Goal: Task Accomplishment & Management: Manage account settings

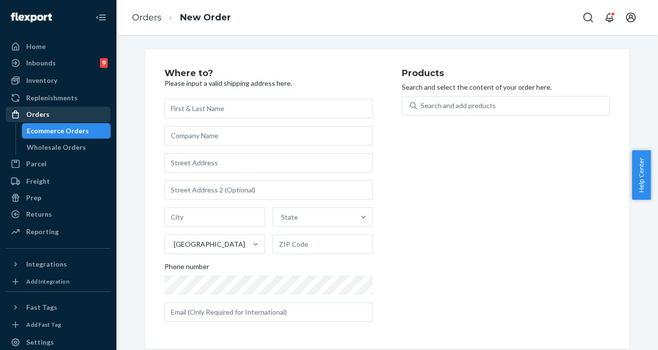
click at [35, 110] on div "Orders" at bounding box center [37, 115] width 23 height 10
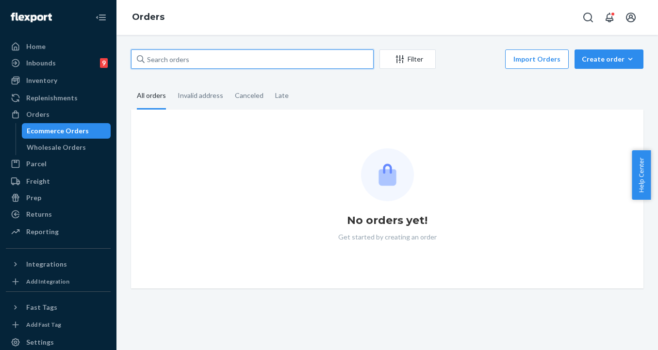
click at [225, 57] on input "text" at bounding box center [252, 59] width 243 height 19
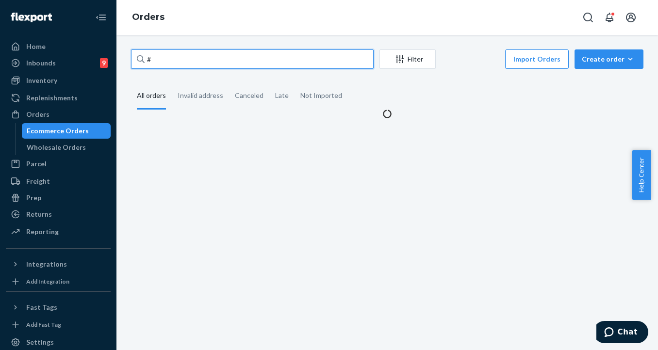
paste input "253242604"
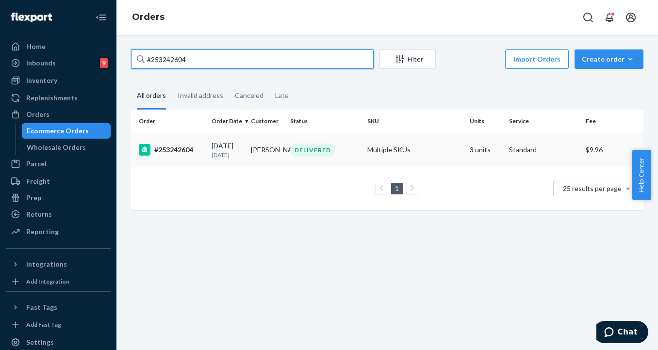
type input "#253242604"
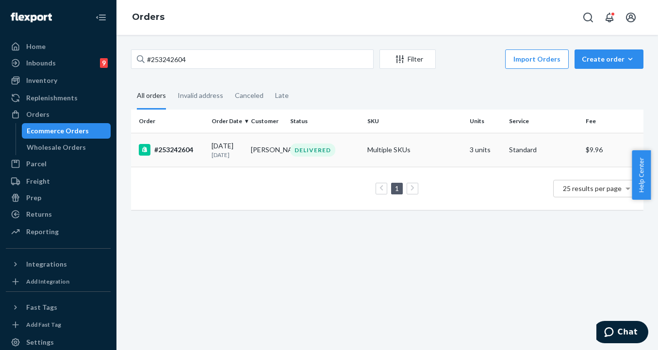
click at [170, 153] on div "#253242604" at bounding box center [171, 150] width 65 height 12
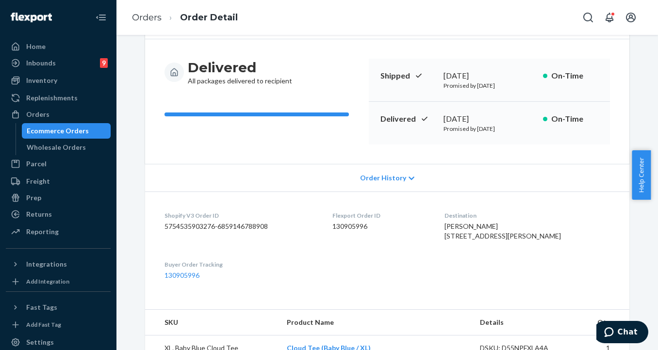
scroll to position [40, 0]
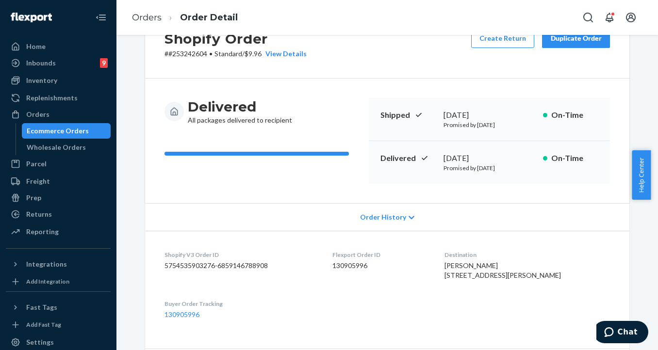
click at [583, 44] on button "Duplicate Order" at bounding box center [576, 38] width 68 height 19
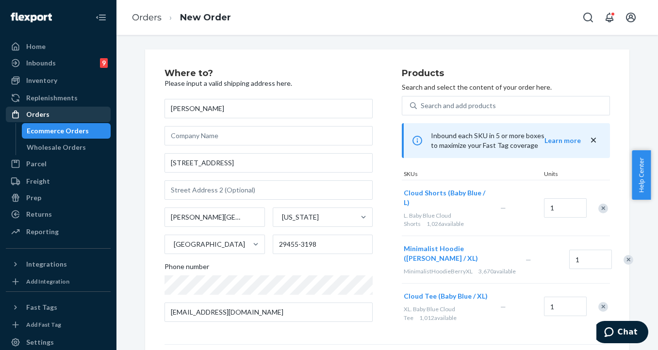
drag, startPoint x: 27, startPoint y: 112, endPoint x: 69, endPoint y: 118, distance: 42.7
click at [27, 112] on div "Orders" at bounding box center [37, 115] width 23 height 10
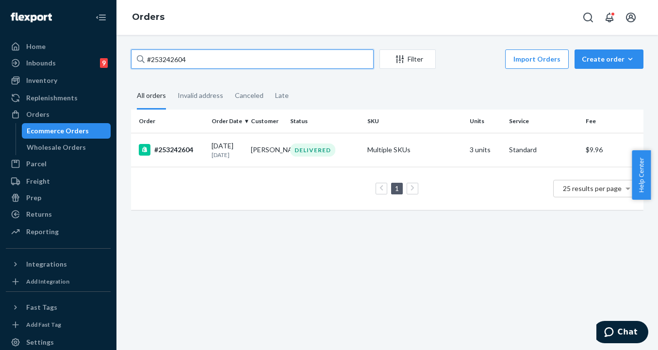
drag, startPoint x: 201, startPoint y: 63, endPoint x: 128, endPoint y: 49, distance: 74.6
click at [128, 49] on div "#253242604 Filter Import Orders Create order Ecommerce order Removal order All …" at bounding box center [387, 193] width 542 height 316
paste input "text"
type input "253242604"
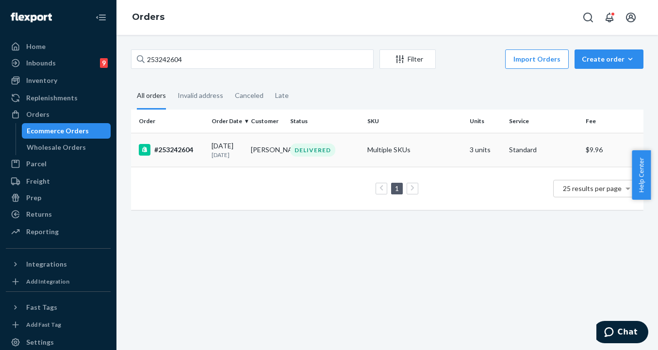
click at [181, 156] on div "#253242604" at bounding box center [171, 150] width 65 height 12
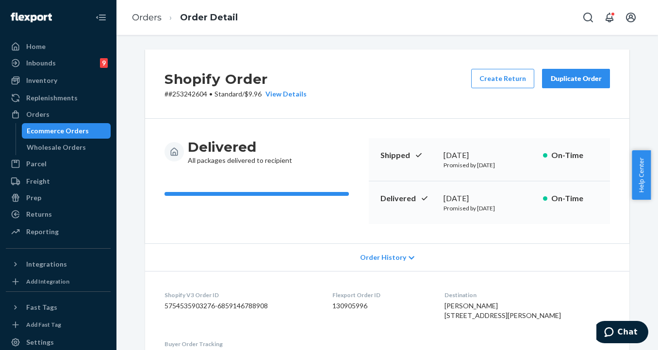
click at [575, 80] on div "Duplicate Order" at bounding box center [575, 79] width 51 height 10
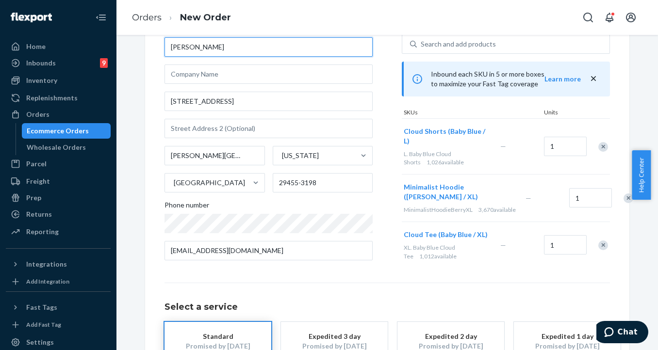
scroll to position [140, 0]
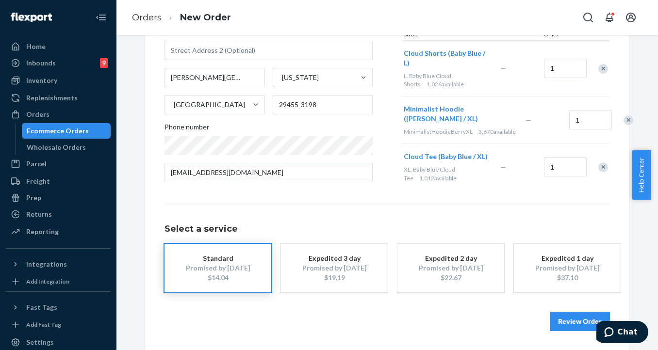
click at [576, 324] on button "Review Order" at bounding box center [580, 321] width 60 height 19
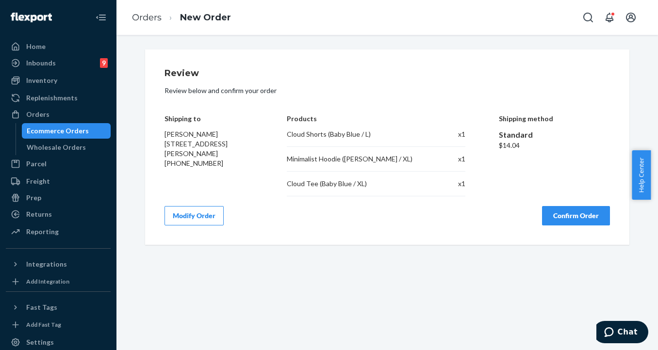
scroll to position [0, 0]
click at [568, 222] on button "Confirm Order" at bounding box center [576, 215] width 68 height 19
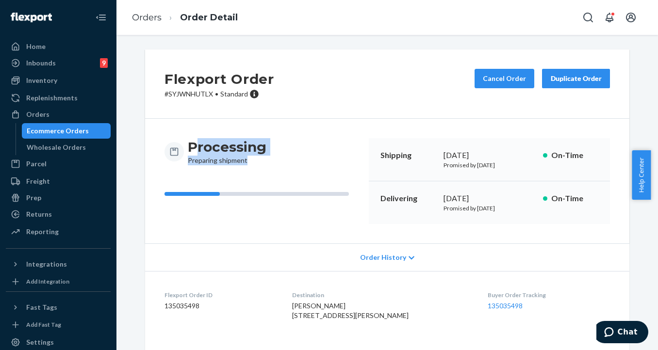
drag, startPoint x: 256, startPoint y: 163, endPoint x: 190, endPoint y: 153, distance: 66.7
click at [190, 153] on div "Processing Preparing shipment" at bounding box center [227, 151] width 79 height 27
click at [293, 154] on div "Processing Preparing shipment" at bounding box center [263, 151] width 197 height 27
click at [582, 80] on div "Duplicate Order" at bounding box center [575, 79] width 51 height 10
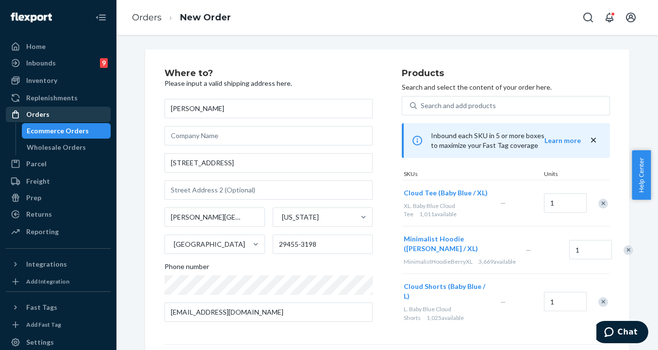
click at [37, 112] on div "Orders" at bounding box center [37, 115] width 23 height 10
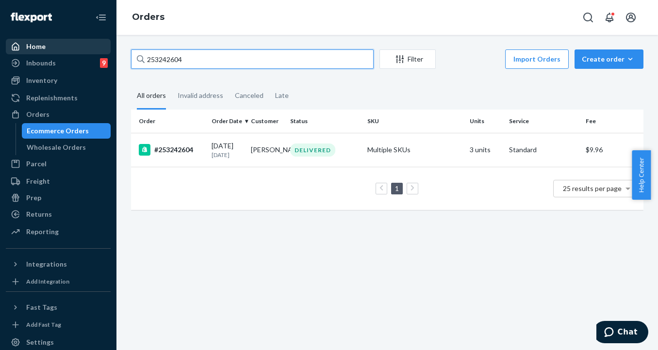
drag, startPoint x: 143, startPoint y: 49, endPoint x: 99, endPoint y: 49, distance: 44.2
click at [99, 49] on div "Home Inbounds 9 Shipping Plans Problems 9 Inventory Products Replenishments Ord…" at bounding box center [329, 175] width 658 height 350
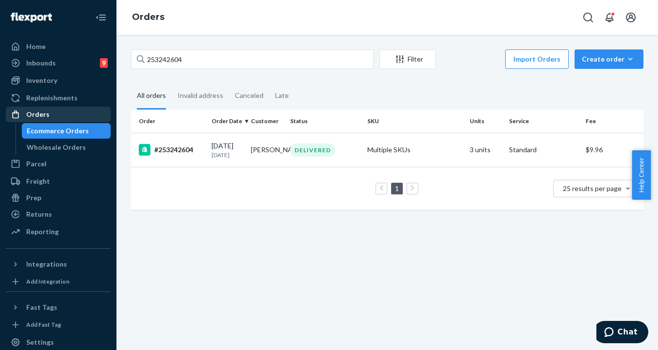
click at [42, 115] on div "Orders" at bounding box center [37, 115] width 23 height 10
click at [182, 151] on div "#253242604" at bounding box center [171, 150] width 65 height 12
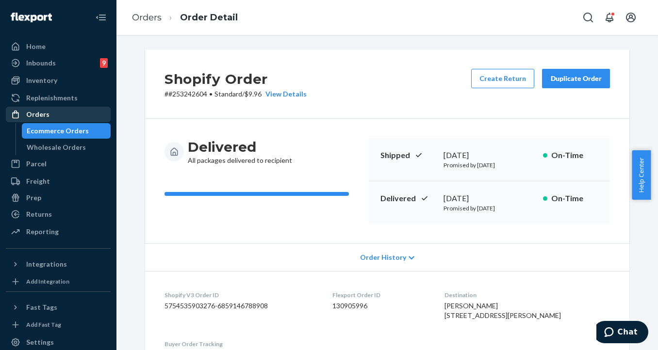
click at [39, 115] on div "Orders" at bounding box center [37, 115] width 23 height 10
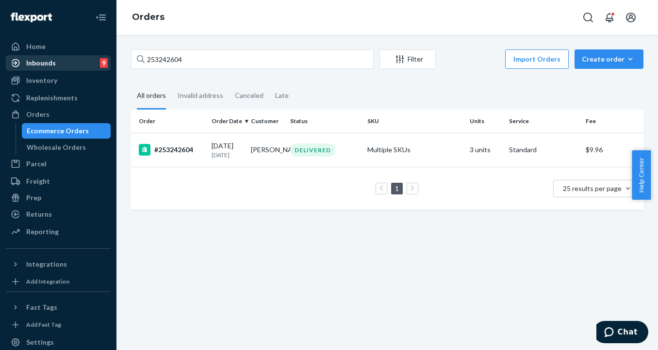
click at [64, 62] on div "Inbounds 9" at bounding box center [58, 63] width 103 height 14
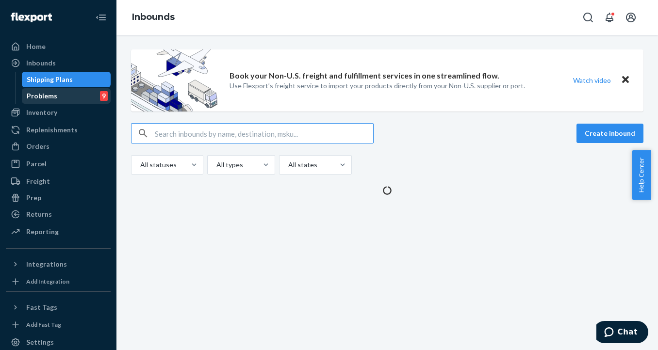
click at [49, 99] on div "Problems" at bounding box center [42, 96] width 31 height 10
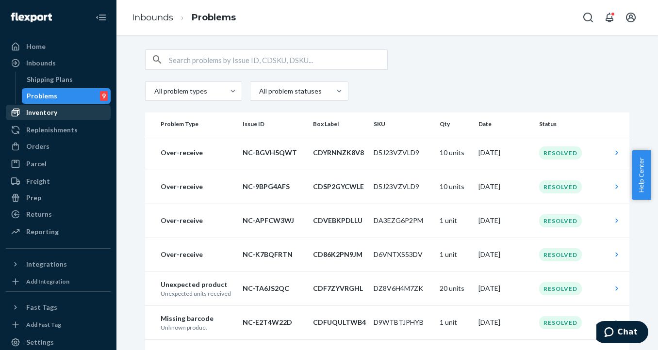
click at [47, 117] on div "Inventory" at bounding box center [41, 113] width 31 height 10
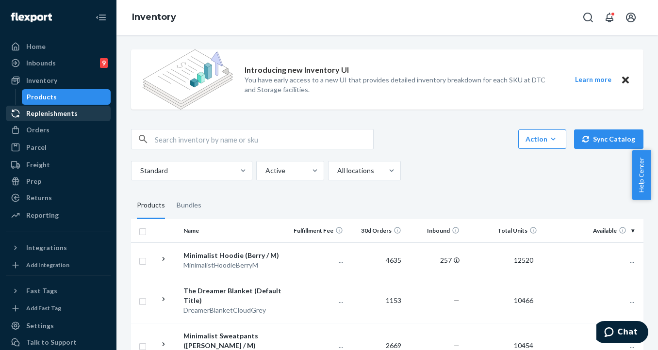
click at [49, 115] on div "Replenishments" at bounding box center [51, 114] width 51 height 10
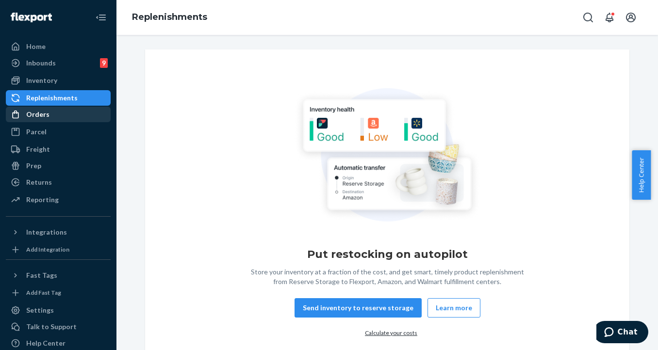
click at [33, 113] on div "Orders" at bounding box center [37, 115] width 23 height 10
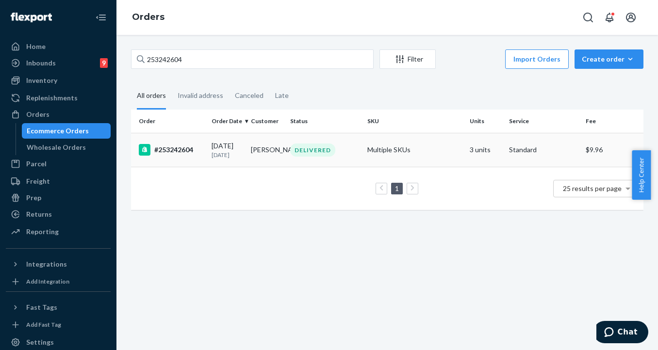
click at [171, 162] on td "#253242604" at bounding box center [169, 150] width 77 height 34
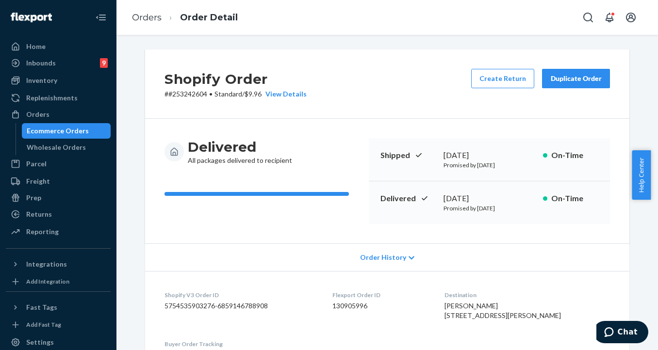
click at [585, 80] on div "Duplicate Order" at bounding box center [575, 79] width 51 height 10
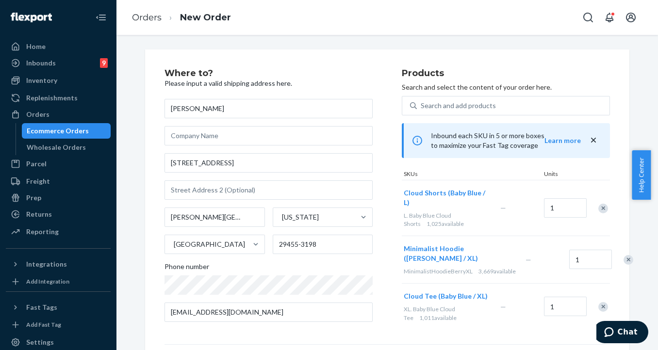
drag, startPoint x: 38, startPoint y: 114, endPoint x: 120, endPoint y: 102, distance: 82.9
click at [38, 114] on div "Orders" at bounding box center [37, 115] width 23 height 10
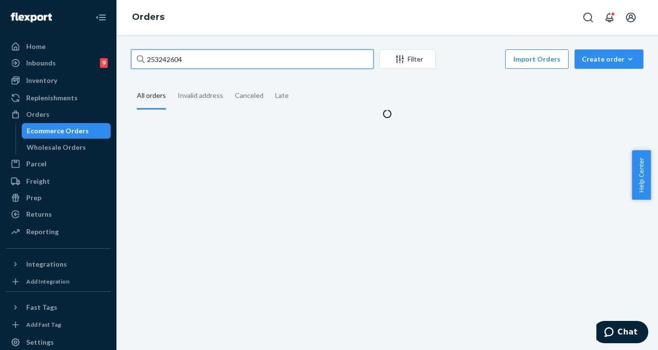
drag, startPoint x: 202, startPoint y: 62, endPoint x: 122, endPoint y: 41, distance: 82.8
click at [122, 41] on div "253242604 Filter Import Orders Create order Ecommerce order Removal order All o…" at bounding box center [387, 193] width 542 height 316
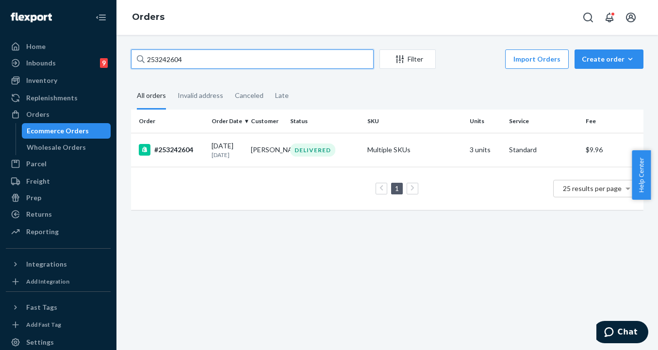
paste input "740532"
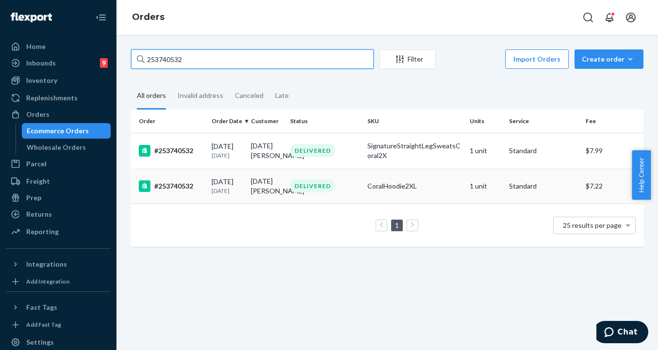
type input "253740532"
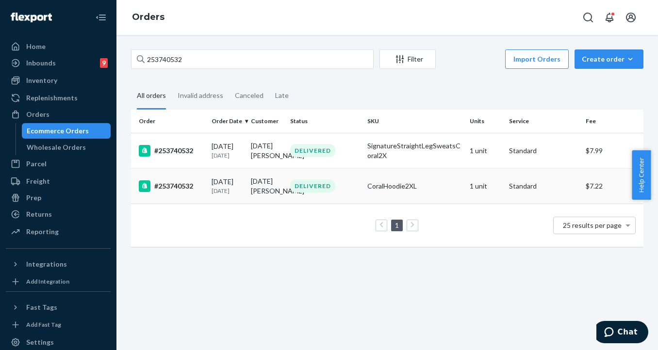
click at [197, 204] on td "#253740532" at bounding box center [169, 185] width 77 height 35
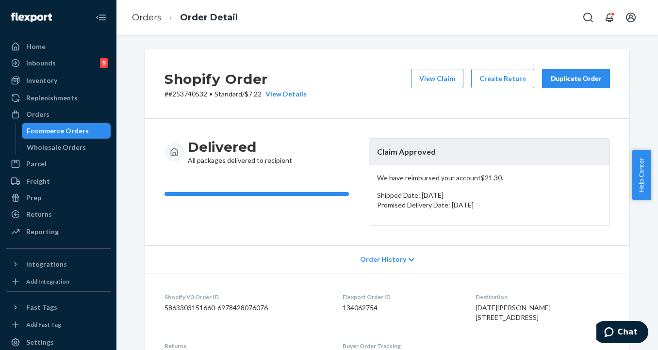
click at [568, 82] on div "Duplicate Order" at bounding box center [575, 79] width 51 height 10
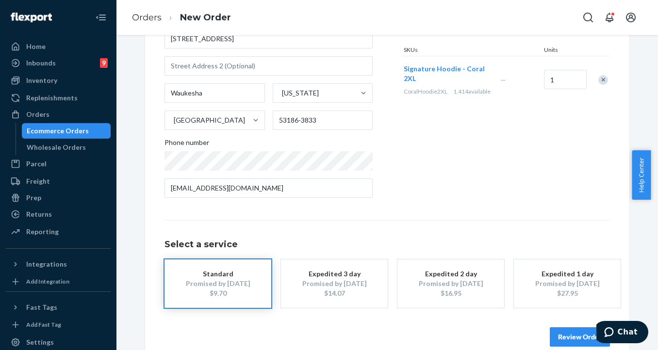
scroll to position [140, 0]
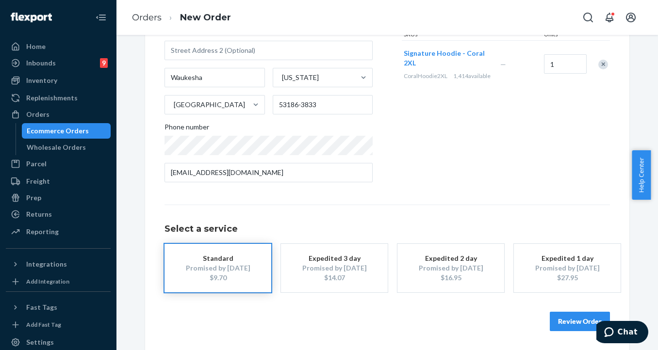
click at [564, 323] on button "Review Order" at bounding box center [580, 321] width 60 height 19
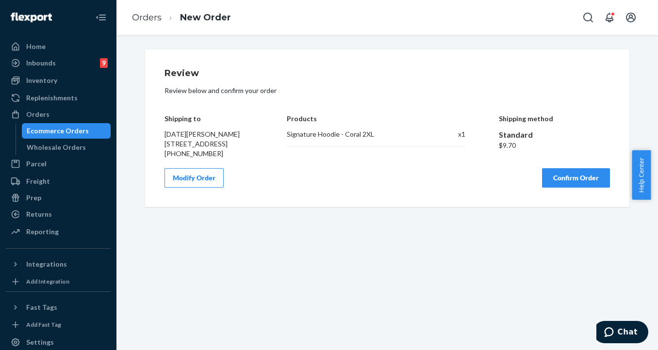
scroll to position [0, 0]
click at [27, 115] on div "Orders" at bounding box center [37, 115] width 23 height 10
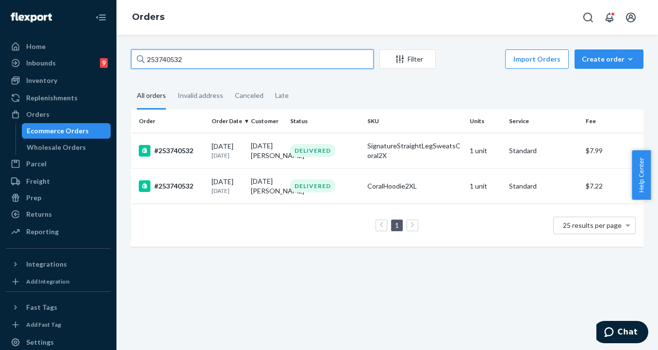
click at [145, 56] on input "253740532" at bounding box center [252, 59] width 243 height 19
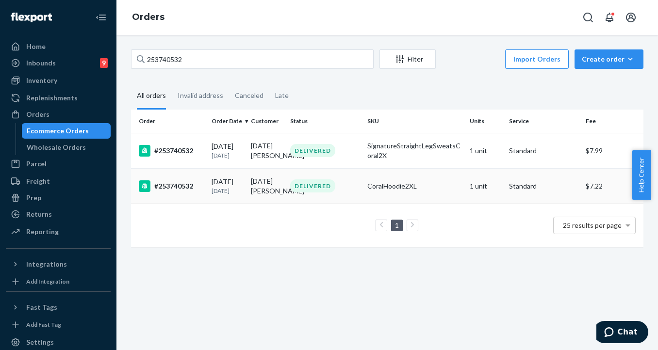
click at [216, 195] on p "[DATE]" at bounding box center [228, 191] width 32 height 8
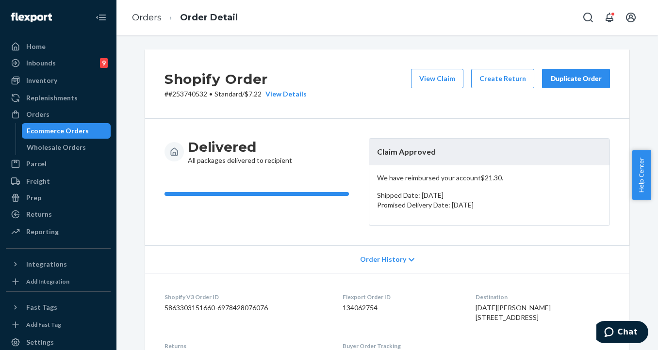
click at [567, 74] on div "Duplicate Order" at bounding box center [575, 79] width 51 height 10
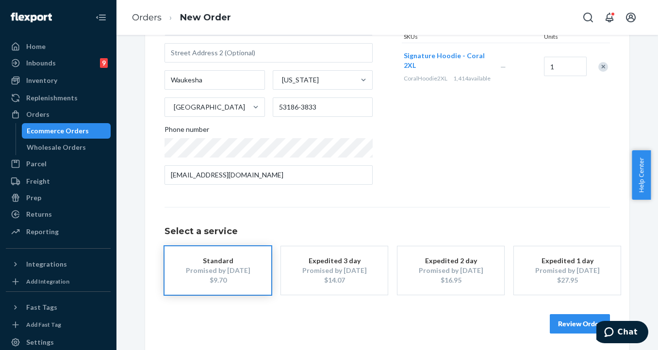
scroll to position [140, 0]
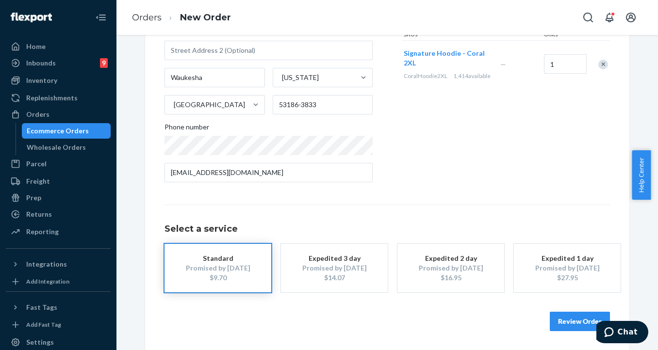
click at [569, 322] on button "Review Order" at bounding box center [580, 321] width 60 height 19
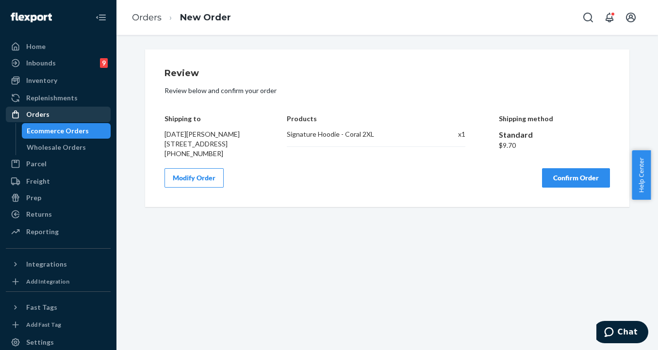
click at [40, 116] on div "Orders" at bounding box center [37, 115] width 23 height 10
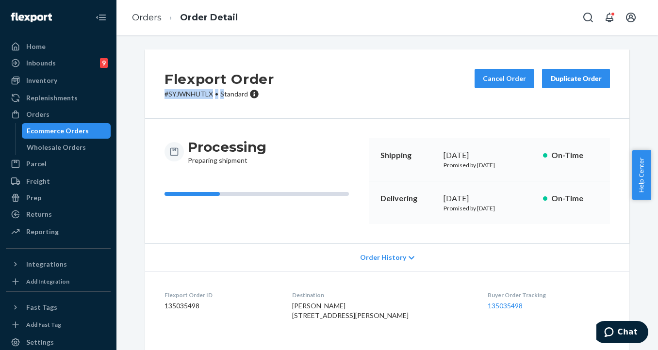
drag, startPoint x: 157, startPoint y: 91, endPoint x: 220, endPoint y: 91, distance: 63.1
click at [220, 91] on div "Flexport Order # SYJWNHUTLX • Standard Cancel Order Duplicate Order" at bounding box center [387, 84] width 484 height 69
